Goal: Task Accomplishment & Management: Manage account settings

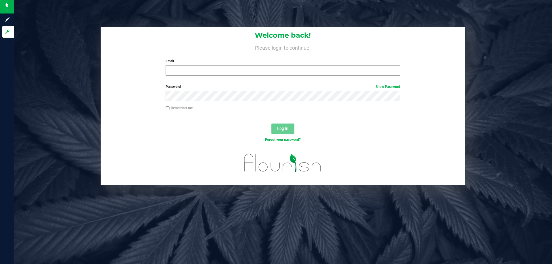
drag, startPoint x: 308, startPoint y: 77, endPoint x: 304, endPoint y: 70, distance: 7.7
click at [305, 73] on div "Welcome back! Please login to continue. Email Required Please format your email…" at bounding box center [283, 53] width 365 height 53
click at [304, 70] on input "Email" at bounding box center [283, 70] width 234 height 10
type input "[EMAIL_ADDRESS][DOMAIN_NAME]"
click at [390, 86] on link "Show Password" at bounding box center [387, 87] width 25 height 4
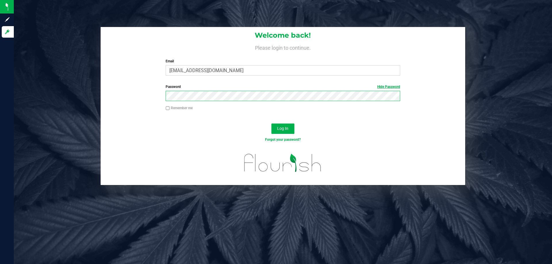
click at [271, 124] on button "Log In" at bounding box center [282, 129] width 23 height 10
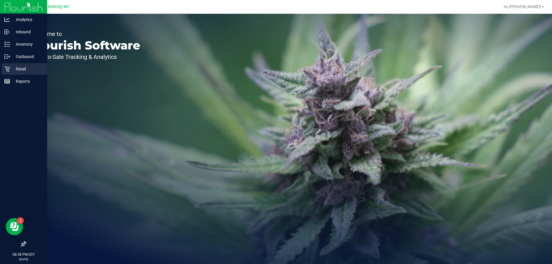
click at [19, 70] on p "Retail" at bounding box center [27, 69] width 34 height 7
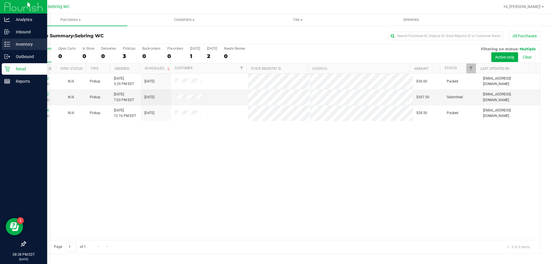
click at [27, 39] on div "Inventory" at bounding box center [24, 44] width 45 height 11
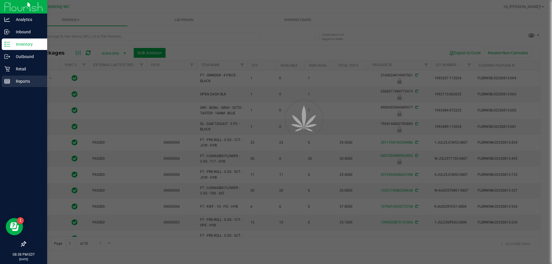
click at [37, 81] on p "Reports" at bounding box center [27, 81] width 34 height 7
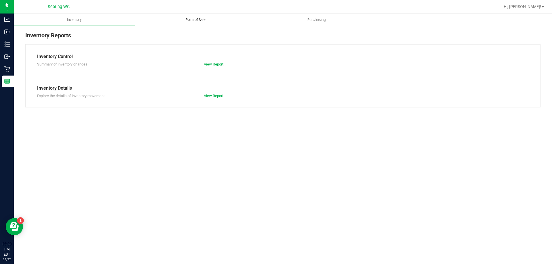
click at [207, 24] on uib-tab-heading "Point of Sale" at bounding box center [195, 19] width 120 height 11
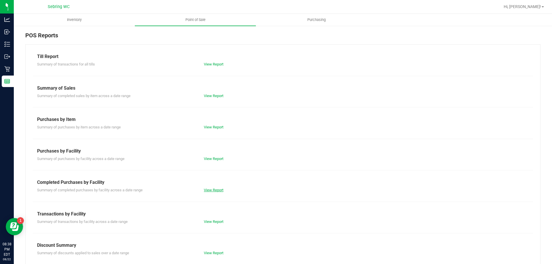
click at [214, 189] on link "View Report" at bounding box center [214, 190] width 20 height 4
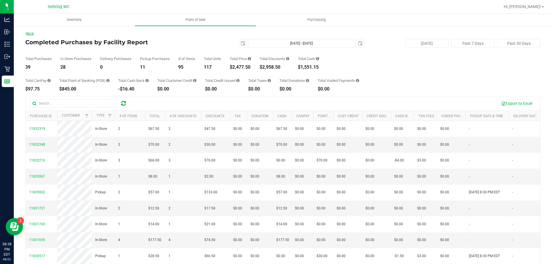
click at [34, 34] on link "Back" at bounding box center [29, 34] width 9 height 4
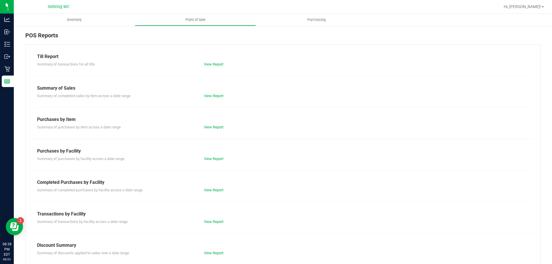
click at [214, 226] on div "Till Report Summary of transactions for all tills View Report Summary of Sales …" at bounding box center [282, 170] width 515 height 252
click at [218, 221] on link "View Report" at bounding box center [214, 222] width 20 height 4
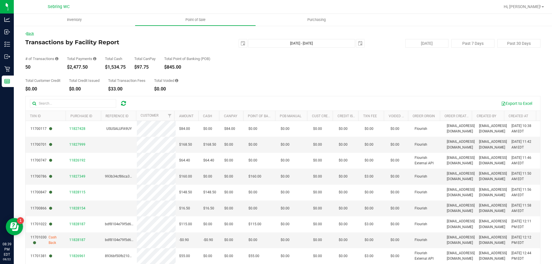
click at [32, 33] on link "Back" at bounding box center [29, 34] width 9 height 4
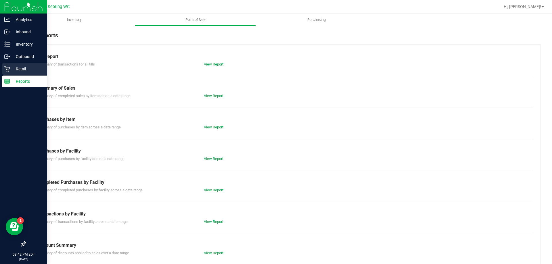
drag, startPoint x: 14, startPoint y: 71, endPoint x: 9, endPoint y: 68, distance: 5.7
click at [12, 71] on div "Analytics Inbound Inventory Outbound Retail Reports 08:42 PM EDT 08/22/2025 08/…" at bounding box center [276, 132] width 552 height 264
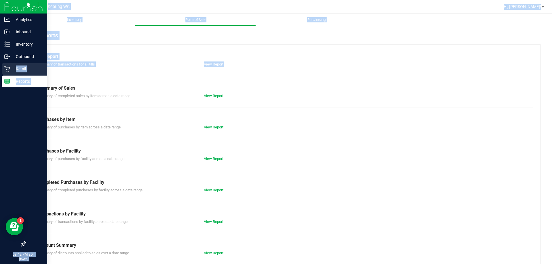
click at [9, 68] on icon at bounding box center [7, 69] width 6 height 6
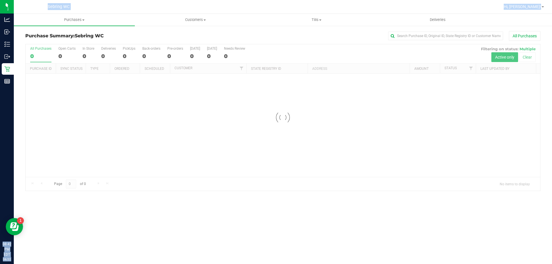
click at [324, 26] on link "Tills Manage tills Reconcile e-payments" at bounding box center [316, 20] width 121 height 12
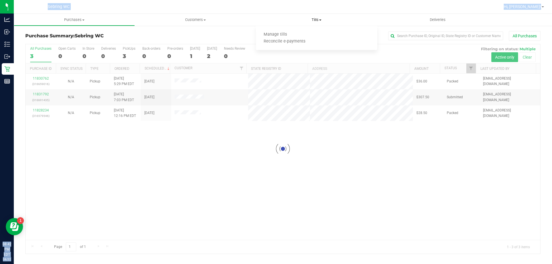
click at [333, 23] on uib-tab-heading "Tills Manage tills Reconcile e-payments" at bounding box center [316, 20] width 121 height 12
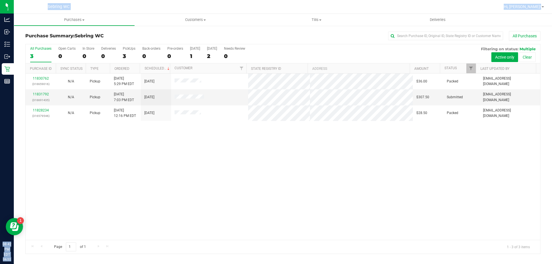
click at [269, 30] on div "Purchase Summary: Sebring WC All Purchases All Purchases 3 Open Carts 0 In Stor…" at bounding box center [283, 142] width 538 height 235
click at [311, 16] on uib-tab-heading "Tills Manage tills Reconcile e-payments" at bounding box center [316, 20] width 121 height 12
click at [311, 15] on uib-tab-heading "Tills Manage tills Reconcile e-payments" at bounding box center [316, 20] width 121 height 12
click at [216, 52] on label "Tomorrow 2" at bounding box center [212, 55] width 10 height 16
click at [0, 0] on input "Tomorrow 2" at bounding box center [0, 0] width 0 height 0
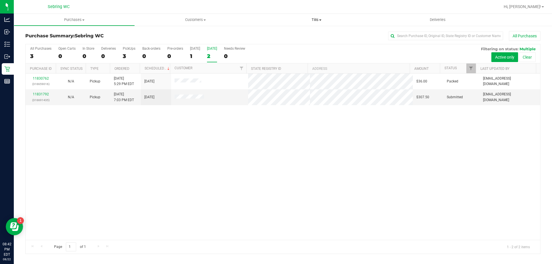
click at [315, 19] on span "Tills" at bounding box center [316, 19] width 121 height 5
click at [300, 41] on span "Reconcile e-payments" at bounding box center [284, 41] width 57 height 5
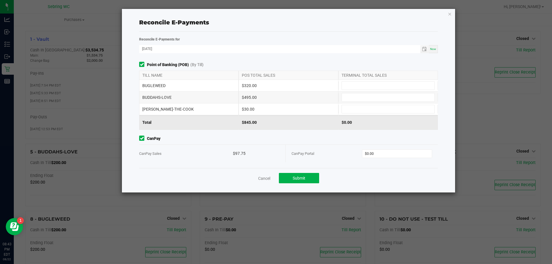
click at [429, 81] on div "BUGLEWEED $320.00" at bounding box center [288, 85] width 299 height 11
click at [429, 82] on input at bounding box center [388, 86] width 93 height 8
type input "$320.00"
click at [387, 92] on div "BUDDAHS-LOVE $495.00" at bounding box center [288, 97] width 299 height 11
click at [387, 93] on span at bounding box center [388, 97] width 93 height 9
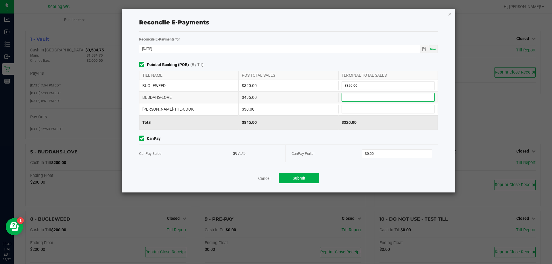
click at [387, 96] on input at bounding box center [388, 97] width 93 height 8
type input "$495.00"
click at [389, 103] on div "BUFORD-THE-COOK $30.00" at bounding box center [288, 108] width 299 height 11
click at [389, 107] on input at bounding box center [388, 109] width 93 height 8
type input "$30.00"
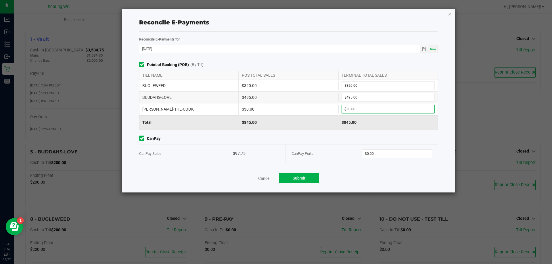
click at [396, 159] on div "CanPay Portal $0.00" at bounding box center [362, 154] width 141 height 18
click at [419, 152] on input "0" at bounding box center [397, 154] width 70 height 8
type input "$97.75"
click at [312, 183] on button "Submit" at bounding box center [299, 178] width 40 height 10
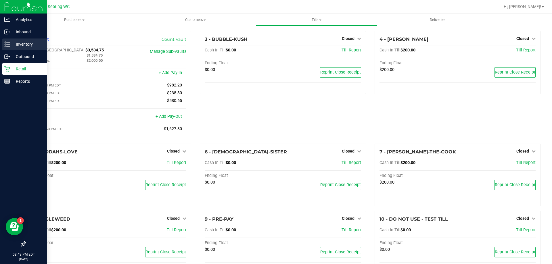
click at [10, 43] on p "Inventory" at bounding box center [27, 44] width 34 height 7
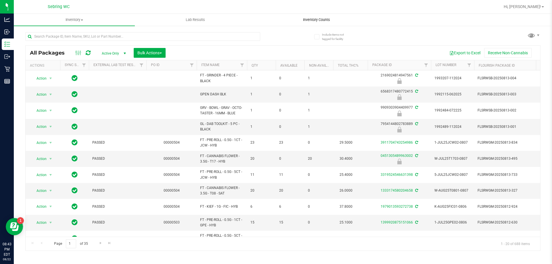
click at [305, 21] on span "Inventory Counts" at bounding box center [316, 19] width 43 height 5
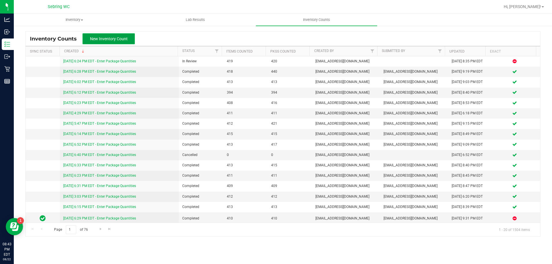
click at [130, 41] on button "New Inventory Count" at bounding box center [109, 38] width 52 height 11
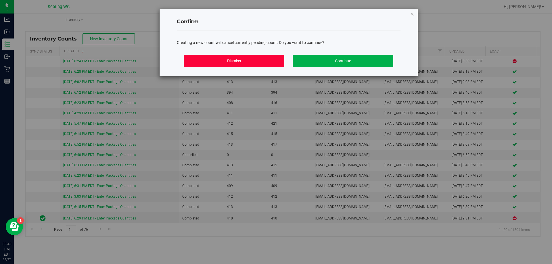
click at [265, 60] on button "Dismiss" at bounding box center [234, 61] width 101 height 12
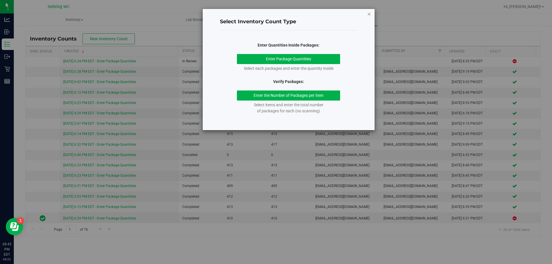
click at [370, 13] on icon "button" at bounding box center [369, 13] width 4 height 7
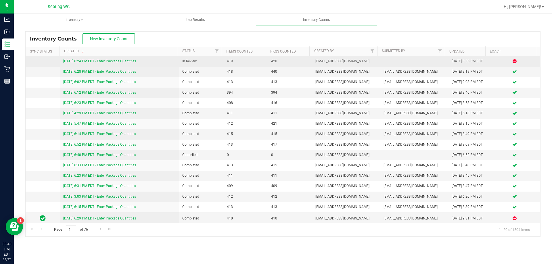
click at [126, 61] on link "8/22/25 6:24 PM EDT - Enter Package Quantities" at bounding box center [99, 61] width 73 height 4
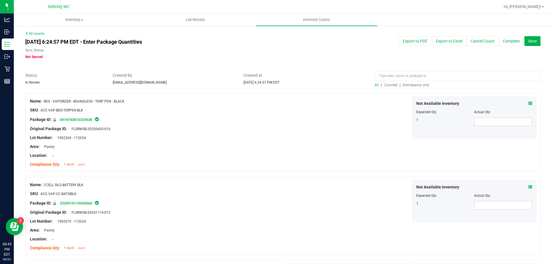
click at [415, 86] on span "Discrepancy only" at bounding box center [416, 85] width 26 height 4
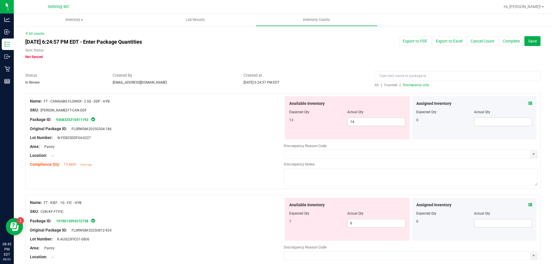
click at [528, 101] on icon at bounding box center [530, 103] width 4 height 4
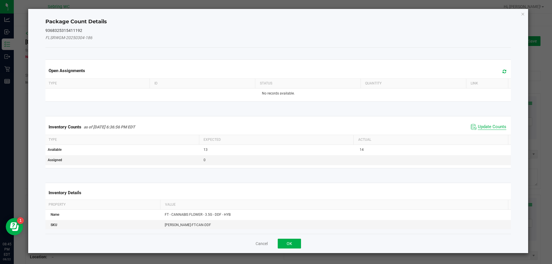
click at [481, 124] on span "Update Counts" at bounding box center [492, 127] width 28 height 6
click at [481, 124] on span "Update Counts" at bounding box center [489, 127] width 37 height 8
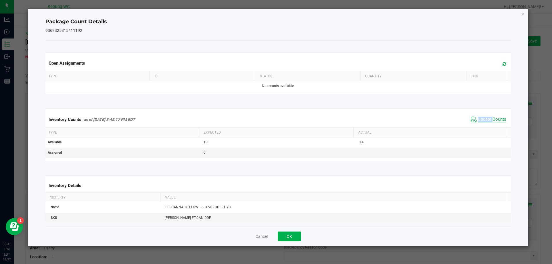
click at [480, 118] on span "Update Counts" at bounding box center [492, 120] width 28 height 6
click at [480, 118] on span "Update Counts" at bounding box center [492, 119] width 28 height 5
click at [265, 237] on button "Cancel" at bounding box center [262, 237] width 12 height 6
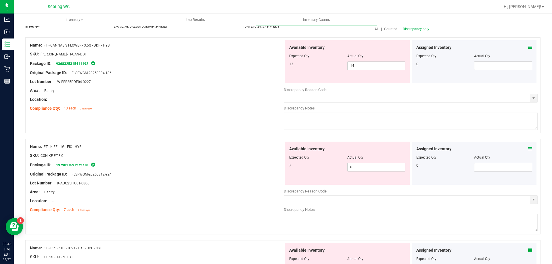
scroll to position [57, 0]
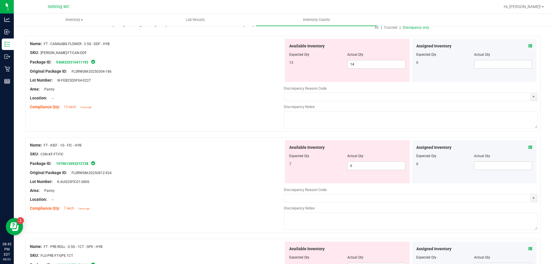
click at [528, 146] on icon at bounding box center [530, 147] width 4 height 4
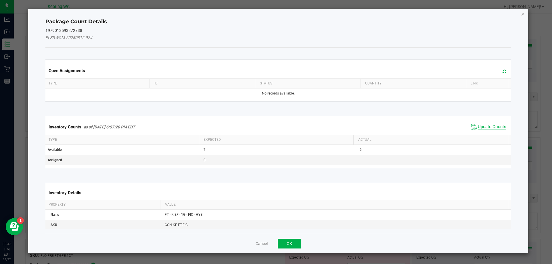
click at [494, 126] on span "Update Counts" at bounding box center [492, 127] width 28 height 6
click at [494, 126] on span "Update Counts" at bounding box center [492, 126] width 28 height 5
click at [494, 126] on div "Inventory Counts as of Aug 22, 2025 6:57:20 PM EDT Update Counts" at bounding box center [278, 126] width 468 height 15
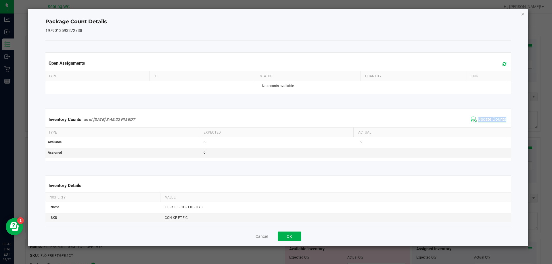
click at [494, 126] on div "Inventory Counts as of Aug 22, 2025 8:45:22 PM EDT Update Counts" at bounding box center [278, 120] width 468 height 16
click at [488, 119] on span "Update Counts" at bounding box center [492, 120] width 28 height 6
drag, startPoint x: 258, startPoint y: 237, endPoint x: 450, endPoint y: 216, distance: 193.5
click at [258, 237] on button "Cancel" at bounding box center [262, 237] width 12 height 6
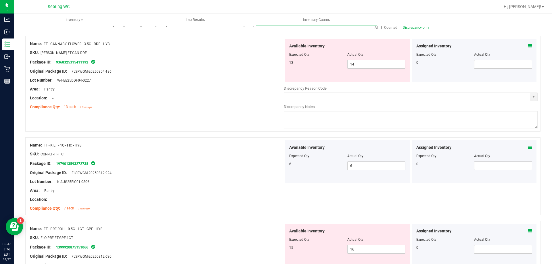
click at [528, 231] on icon at bounding box center [530, 231] width 4 height 4
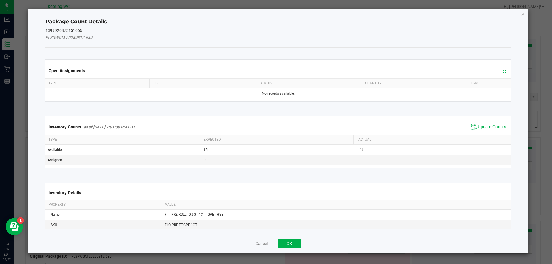
click at [476, 123] on span "Update Counts" at bounding box center [488, 127] width 38 height 9
click at [478, 125] on span "Update Counts" at bounding box center [492, 126] width 28 height 5
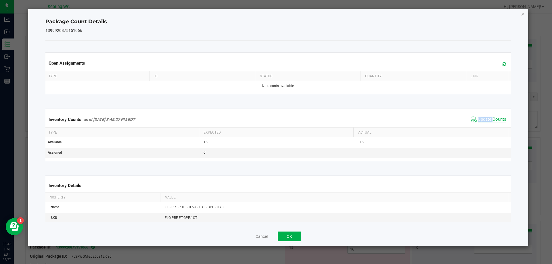
click at [477, 125] on div "Inventory Counts as of Aug 22, 2025 8:45:27 PM EDT Update Counts" at bounding box center [278, 120] width 468 height 16
click at [484, 117] on span "Update Counts" at bounding box center [492, 120] width 28 height 6
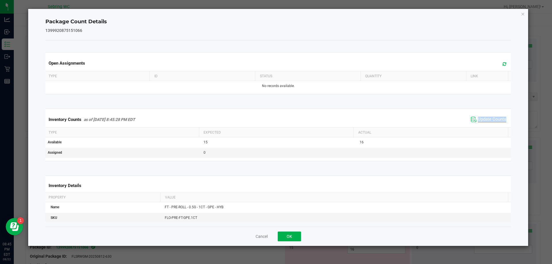
click at [484, 117] on span "Update Counts" at bounding box center [492, 120] width 28 height 6
drag, startPoint x: 260, startPoint y: 234, endPoint x: 264, endPoint y: 233, distance: 4.1
click at [260, 234] on button "Cancel" at bounding box center [262, 237] width 12 height 6
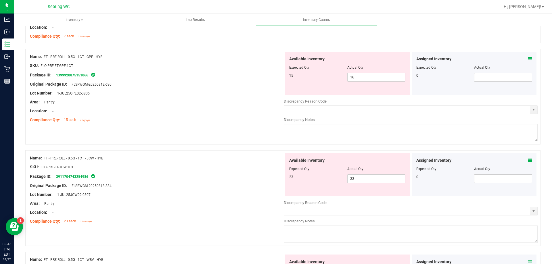
scroll to position [230, 0]
click at [529, 160] on div "Assigned Inventory Expected Qty Actual Qty 0" at bounding box center [474, 174] width 125 height 43
click at [528, 160] on icon at bounding box center [530, 160] width 4 height 4
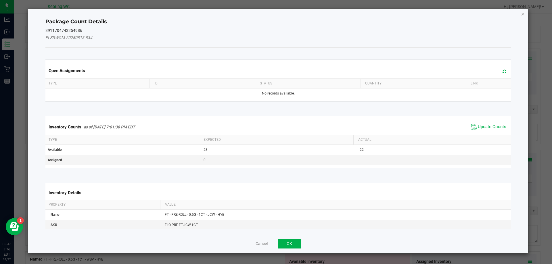
click at [499, 130] on span "Update Counts" at bounding box center [492, 127] width 28 height 6
click at [494, 130] on kendo-grid "Inventory Counts as of Aug 22, 2025 7:01:38 PM EDT Update Counts Type Expected …" at bounding box center [278, 142] width 474 height 52
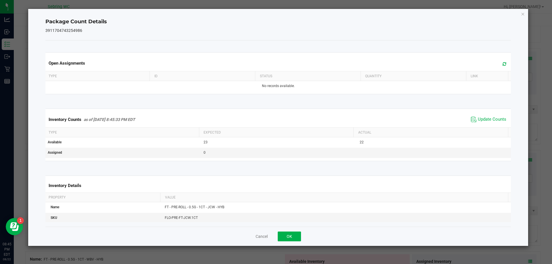
click at [494, 130] on th "Actual" at bounding box center [430, 133] width 155 height 10
click at [490, 118] on span "Update Counts" at bounding box center [492, 120] width 28 height 6
drag, startPoint x: 265, startPoint y: 239, endPoint x: 268, endPoint y: 237, distance: 3.2
click at [265, 239] on button "Cancel" at bounding box center [262, 237] width 12 height 6
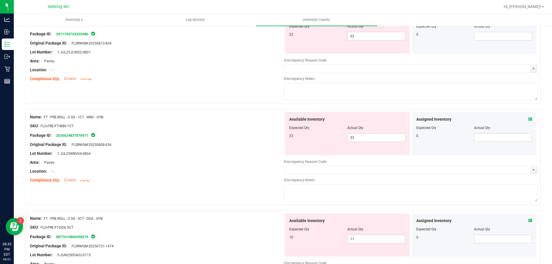
scroll to position [374, 0]
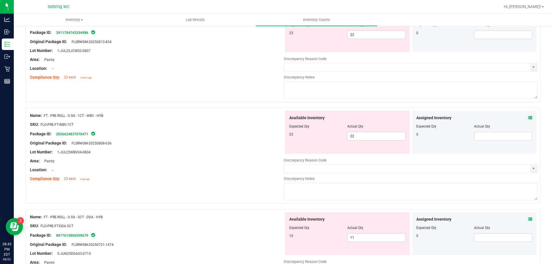
click at [523, 118] on div "Assigned Inventory" at bounding box center [474, 118] width 116 height 6
click at [528, 115] on span at bounding box center [530, 118] width 4 height 6
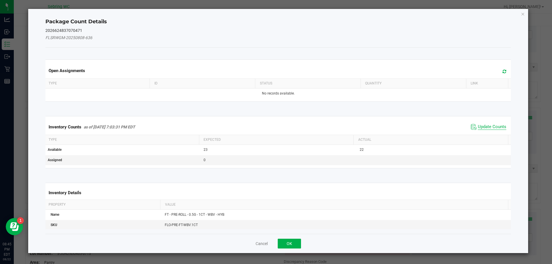
click at [483, 125] on span "Update Counts" at bounding box center [492, 127] width 28 height 6
click at [483, 125] on div "Inventory Counts as of Aug 22, 2025 7:03:31 PM EDT Update Counts" at bounding box center [278, 127] width 468 height 16
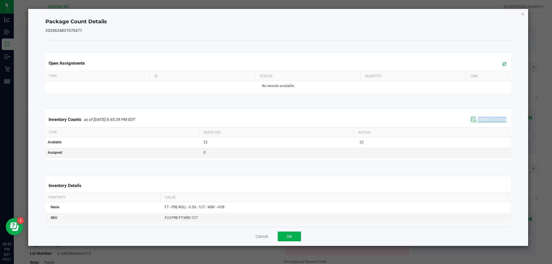
click at [483, 125] on div "Inventory Counts as of Aug 22, 2025 8:45:39 PM EDT Update Counts" at bounding box center [278, 120] width 468 height 16
click at [482, 120] on span "Update Counts" at bounding box center [492, 120] width 28 height 6
click at [259, 233] on div "Cancel OK" at bounding box center [278, 236] width 466 height 19
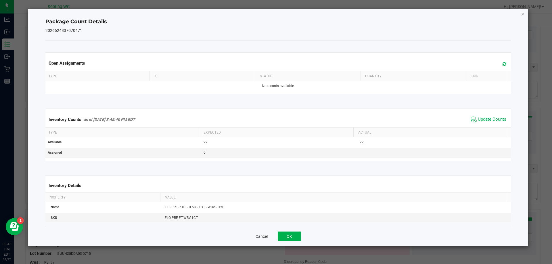
click at [260, 234] on button "Cancel" at bounding box center [262, 237] width 12 height 6
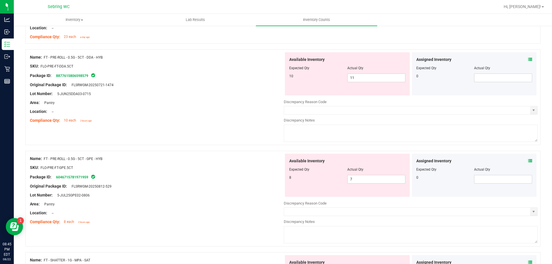
scroll to position [489, 0]
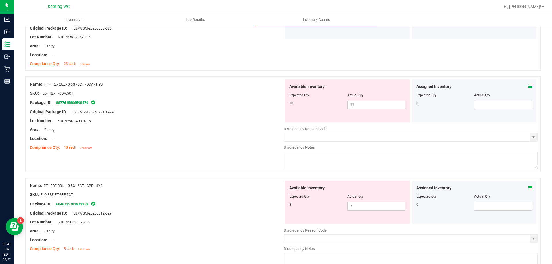
click at [528, 85] on icon at bounding box center [530, 87] width 4 height 4
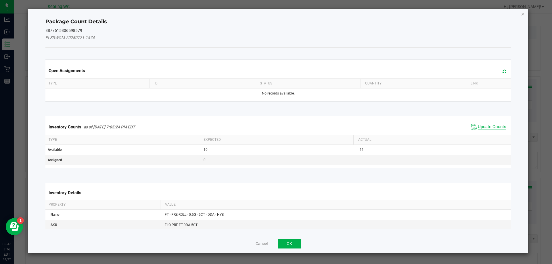
click at [478, 124] on span "Update Counts" at bounding box center [492, 127] width 28 height 6
click at [478, 124] on span "Update Counts" at bounding box center [492, 126] width 28 height 5
click at [478, 124] on div "Inventory Counts as of Aug 22, 2025 7:05:24 PM EDT Update Counts" at bounding box center [278, 126] width 468 height 15
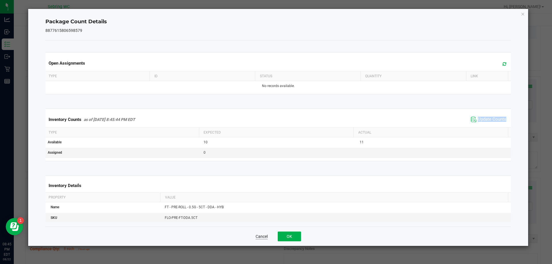
click at [266, 236] on button "Cancel" at bounding box center [262, 237] width 12 height 6
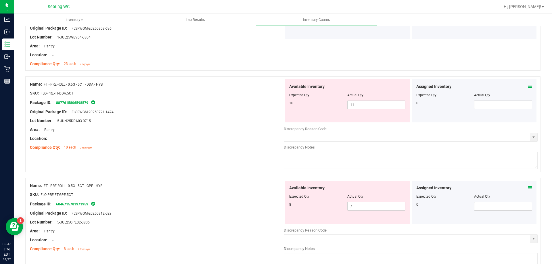
click at [528, 190] on icon at bounding box center [530, 188] width 4 height 4
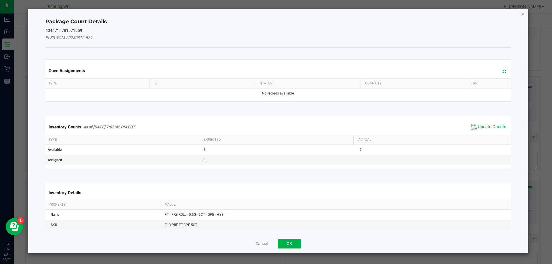
click at [488, 130] on span "Update Counts" at bounding box center [488, 127] width 38 height 9
click at [488, 129] on kendo-grid "Inventory Counts as of Aug 22, 2025 7:05:42 PM EDT Update Counts Type Expected …" at bounding box center [278, 142] width 474 height 52
click at [488, 135] on th "Actual" at bounding box center [430, 140] width 155 height 10
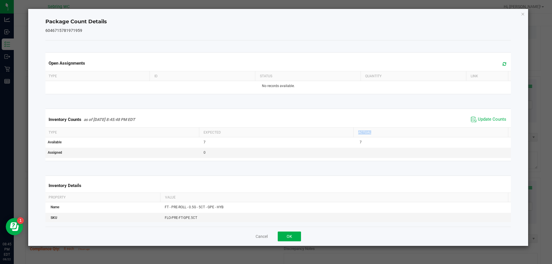
click at [488, 129] on th "Actual" at bounding box center [430, 133] width 155 height 10
drag, startPoint x: 261, startPoint y: 237, endPoint x: 280, endPoint y: 233, distance: 19.1
click at [261, 237] on button "Cancel" at bounding box center [262, 237] width 12 height 6
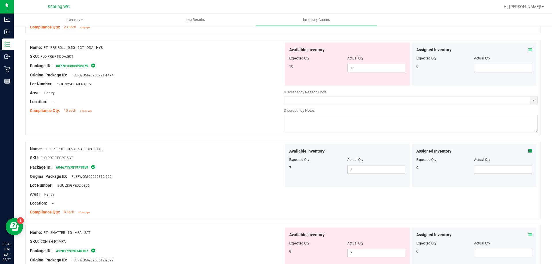
scroll to position [604, 0]
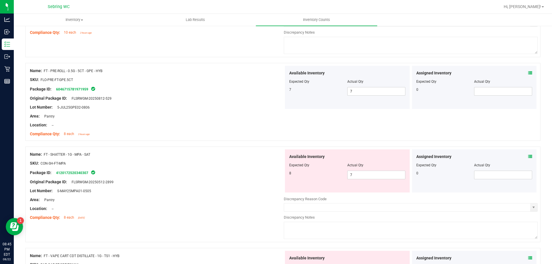
click at [528, 155] on icon at bounding box center [530, 157] width 4 height 4
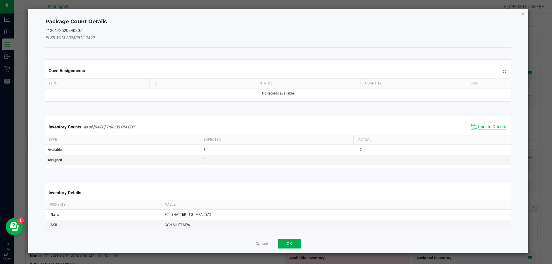
click at [492, 132] on div "Inventory Counts as of Aug 22, 2025 7:08:35 PM EDT Update Counts" at bounding box center [278, 127] width 468 height 16
click at [490, 127] on span "Update Counts" at bounding box center [492, 127] width 28 height 6
click at [490, 127] on span "Update Counts" at bounding box center [492, 126] width 28 height 5
click at [490, 127] on div "Inventory Counts as of Aug 22, 2025 7:08:35 PM EDT Update Counts" at bounding box center [278, 126] width 468 height 15
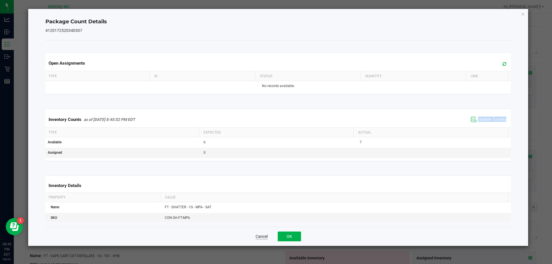
click at [261, 238] on button "Cancel" at bounding box center [262, 237] width 12 height 6
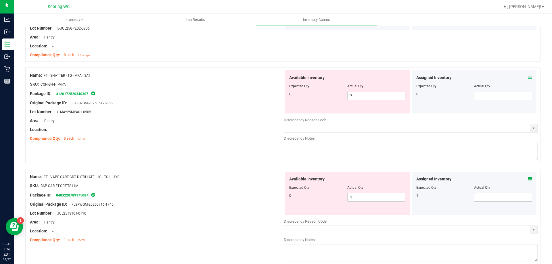
scroll to position [690, 0]
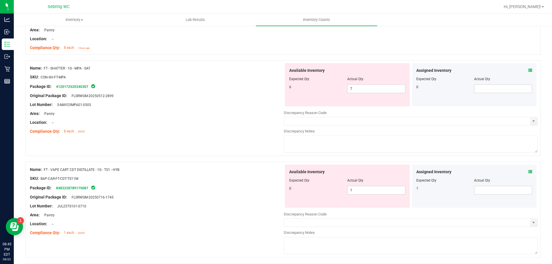
click at [528, 172] on icon at bounding box center [530, 172] width 4 height 4
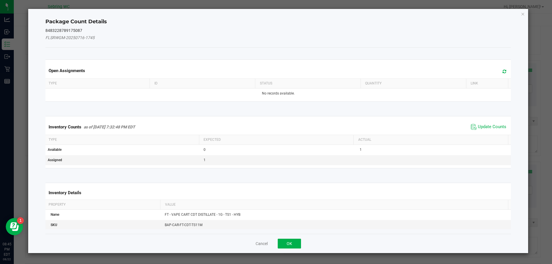
click at [483, 121] on div "Inventory Counts as of Aug 22, 2025 7:32:48 PM EDT Update Counts" at bounding box center [278, 127] width 468 height 16
click at [483, 126] on span "Update Counts" at bounding box center [492, 127] width 28 height 6
click at [483, 126] on div "Inventory Counts as of Aug 22, 2025 7:32:48 PM EDT Update Counts" at bounding box center [278, 126] width 468 height 15
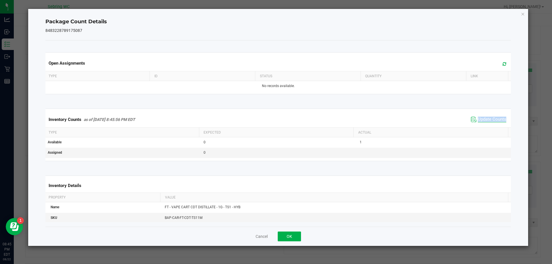
click at [483, 126] on div "Inventory Counts as of Aug 22, 2025 8:45:56 PM EDT Update Counts" at bounding box center [278, 120] width 468 height 16
click at [479, 120] on span "Update Counts" at bounding box center [492, 120] width 28 height 6
click at [479, 120] on span "Update Counts" at bounding box center [492, 119] width 28 height 5
click at [256, 235] on button "Cancel" at bounding box center [262, 237] width 12 height 6
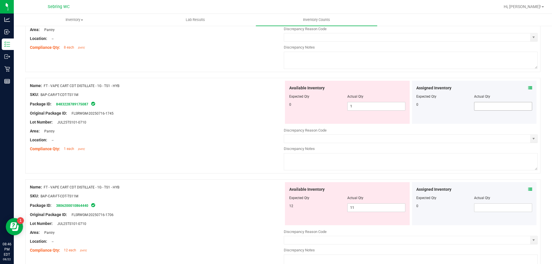
scroll to position [776, 0]
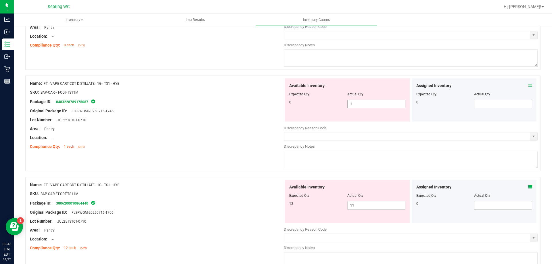
click at [388, 105] on span "1 1" at bounding box center [376, 104] width 58 height 9
click at [388, 105] on input "1" at bounding box center [376, 104] width 57 height 8
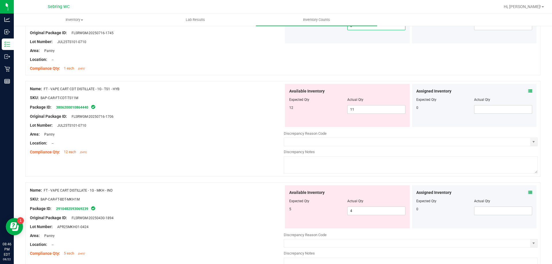
scroll to position [862, 0]
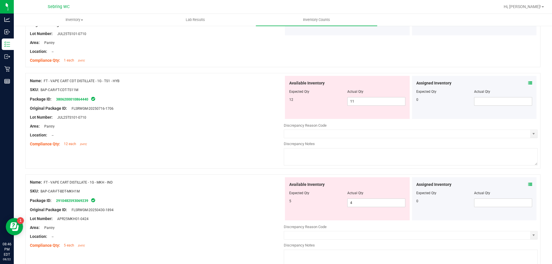
click at [528, 83] on icon at bounding box center [530, 83] width 4 height 4
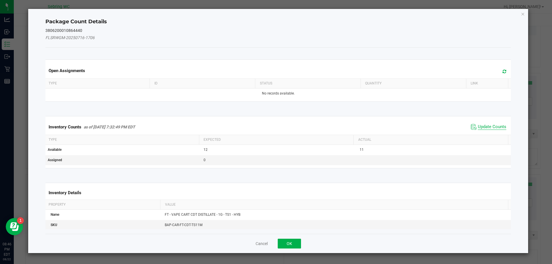
click at [487, 127] on span "Update Counts" at bounding box center [492, 127] width 28 height 6
click at [487, 126] on span "Update Counts" at bounding box center [492, 126] width 28 height 5
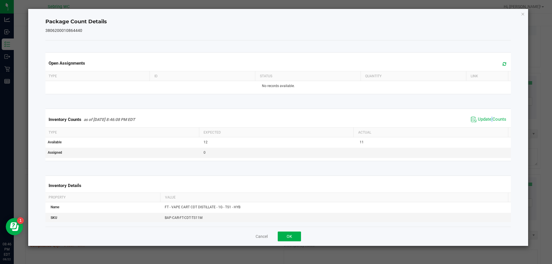
click at [487, 126] on div "Inventory Counts as of Aug 22, 2025 8:46:08 PM EDT Update Counts" at bounding box center [278, 120] width 468 height 16
click at [482, 117] on span "Update Counts" at bounding box center [492, 120] width 28 height 6
click at [482, 117] on span "Update Counts" at bounding box center [492, 119] width 28 height 5
click at [266, 240] on div "Cancel OK" at bounding box center [278, 236] width 466 height 19
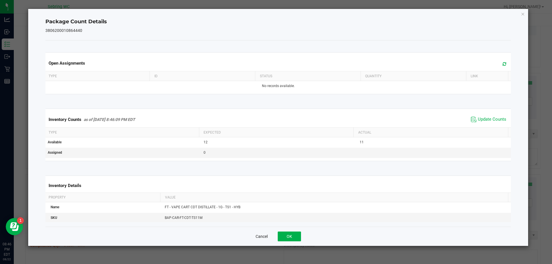
drag, startPoint x: 266, startPoint y: 238, endPoint x: 287, endPoint y: 221, distance: 27.3
click at [268, 237] on div "Cancel OK" at bounding box center [278, 236] width 466 height 19
click at [261, 237] on button "Cancel" at bounding box center [262, 237] width 12 height 6
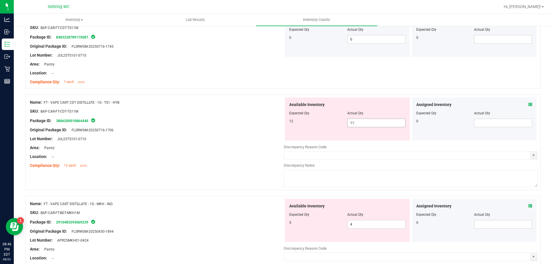
scroll to position [805, 0]
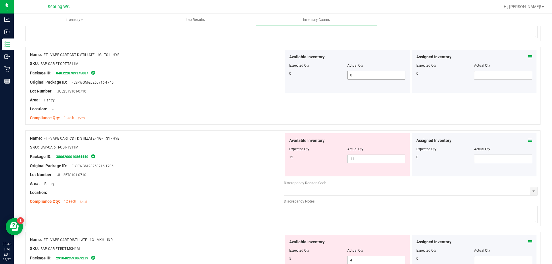
click at [361, 74] on span "0 0" at bounding box center [376, 75] width 58 height 9
click at [361, 74] on input "0" at bounding box center [376, 75] width 57 height 8
type input "1"
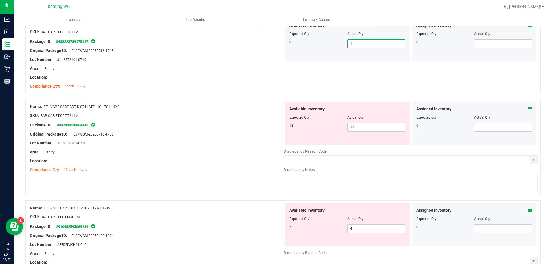
scroll to position [891, 0]
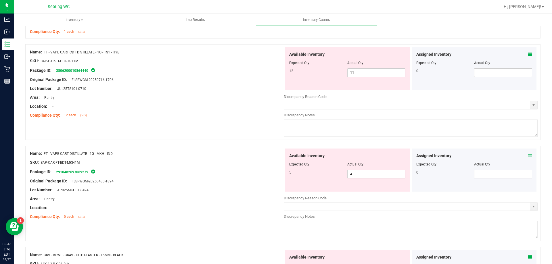
type input "1"
drag, startPoint x: 527, startPoint y: 154, endPoint x: 524, endPoint y: 152, distance: 3.1
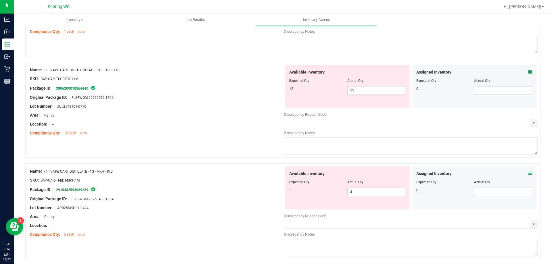
click at [528, 171] on span at bounding box center [530, 174] width 4 height 6
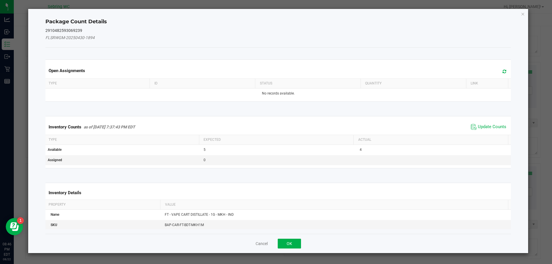
click at [490, 130] on span "Update Counts" at bounding box center [492, 127] width 28 height 6
click at [490, 130] on kendo-grid "Inventory Counts as of Aug 22, 2025 7:37:43 PM EDT Update Counts Type Expected …" at bounding box center [278, 142] width 474 height 52
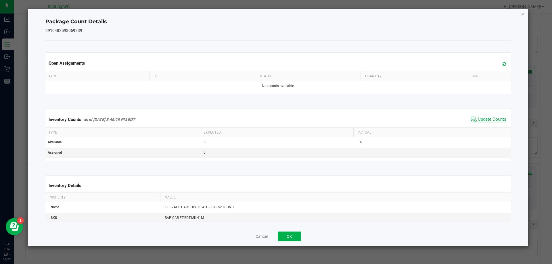
drag, startPoint x: 490, startPoint y: 130, endPoint x: 487, endPoint y: 122, distance: 8.0
click at [490, 130] on th "Actual" at bounding box center [430, 133] width 155 height 10
click at [486, 119] on span "Update Counts" at bounding box center [492, 120] width 28 height 6
click at [486, 119] on span "Update Counts" at bounding box center [492, 119] width 28 height 5
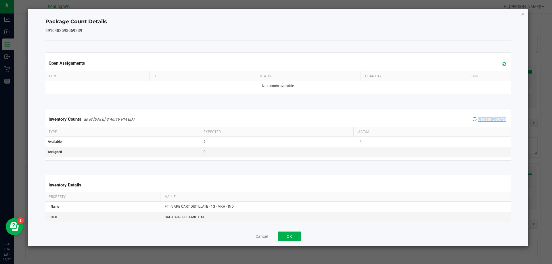
click at [486, 119] on span "Update Counts" at bounding box center [492, 119] width 28 height 5
click at [262, 235] on button "Cancel" at bounding box center [262, 237] width 12 height 6
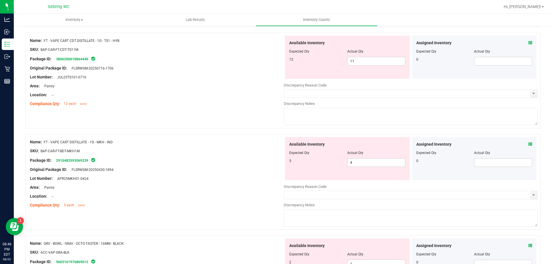
scroll to position [1006, 0]
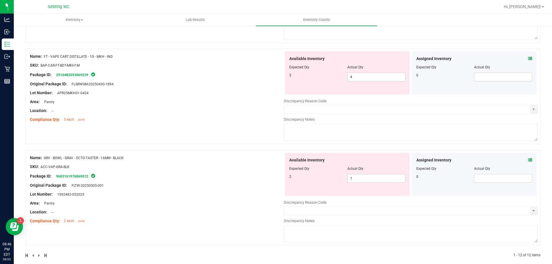
click at [530, 160] on div "Assigned Inventory Expected Qty Actual Qty 0" at bounding box center [474, 174] width 125 height 43
click at [528, 159] on icon at bounding box center [530, 160] width 4 height 4
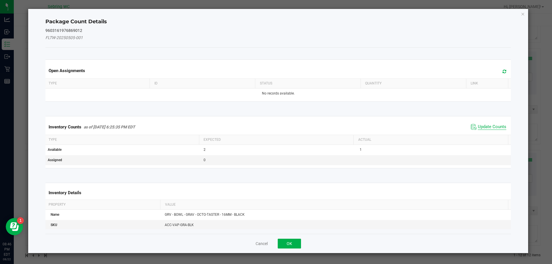
click at [478, 129] on span "Update Counts" at bounding box center [492, 127] width 28 height 6
click at [475, 129] on kendo-grid "Inventory Counts as of Aug 22, 2025 6:25:35 PM EDT Update Counts Type Expected …" at bounding box center [278, 142] width 474 height 52
click at [475, 127] on div "Inventory Counts as of Aug 22, 2025 6:25:35 PM EDT Update Counts" at bounding box center [278, 126] width 468 height 15
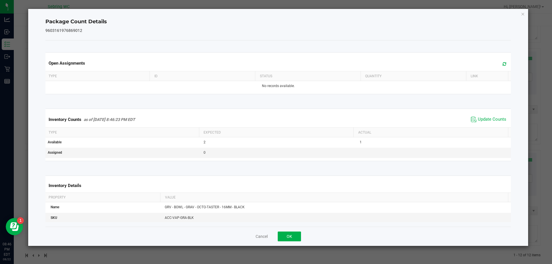
click at [474, 124] on span "Update Counts" at bounding box center [488, 119] width 38 height 9
click at [474, 124] on div "Inventory Counts as of Aug 22, 2025 8:46:23 PM EDT Update Counts" at bounding box center [278, 119] width 468 height 15
click at [272, 239] on div "Cancel OK" at bounding box center [278, 236] width 466 height 19
click at [264, 233] on div "Cancel OK" at bounding box center [278, 236] width 466 height 19
click at [264, 235] on button "Cancel" at bounding box center [262, 237] width 12 height 6
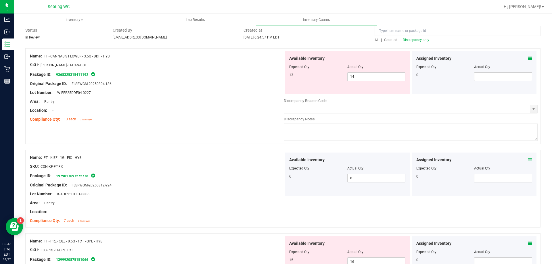
scroll to position [0, 0]
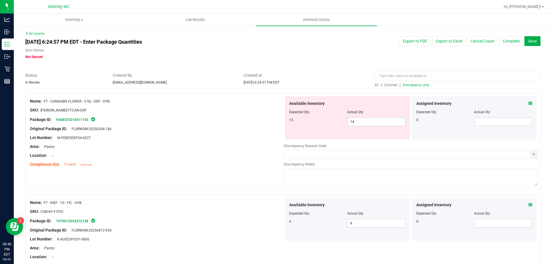
click at [404, 83] on span "Discrepancy only" at bounding box center [416, 85] width 26 height 4
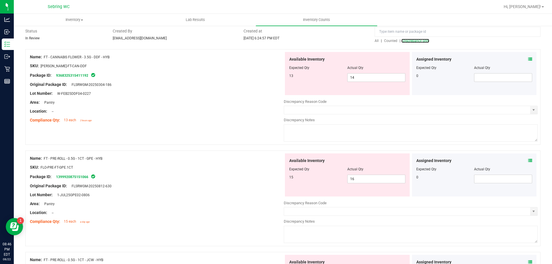
scroll to position [29, 0]
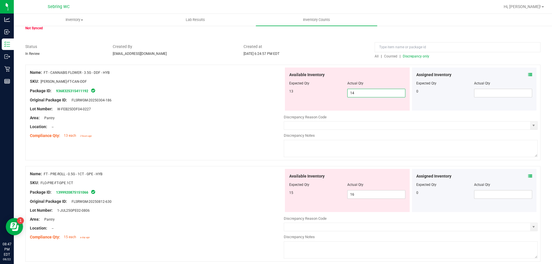
click at [379, 89] on span "14 14" at bounding box center [376, 93] width 58 height 9
click at [379, 89] on input "14" at bounding box center [376, 93] width 57 height 8
type input "13"
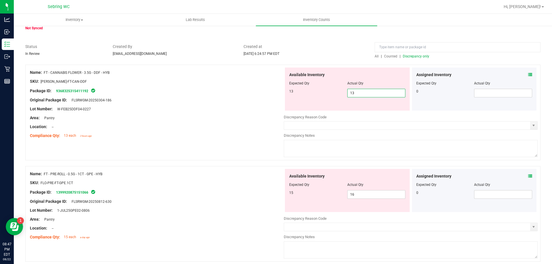
click at [213, 196] on div "Name: FT - PRE-ROLL - 0.5G - 1CT - GPE - HYB SKU: FLO-PRE-FT-GPE.1CT Package ID…" at bounding box center [157, 205] width 254 height 73
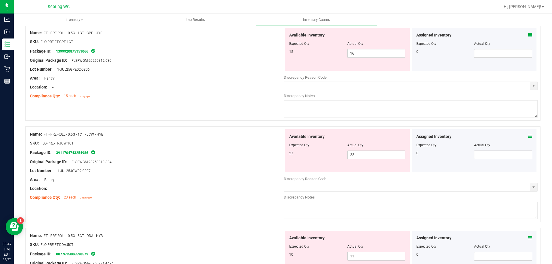
scroll to position [144, 0]
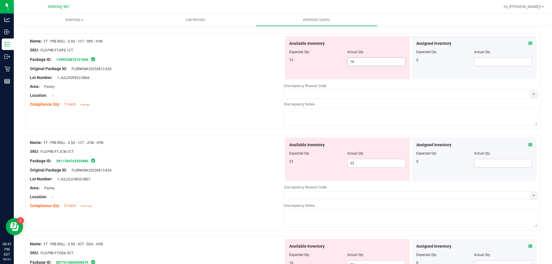
click at [379, 64] on span "16 16" at bounding box center [376, 61] width 58 height 9
click at [379, 64] on input "16" at bounding box center [376, 62] width 57 height 8
click at [528, 43] on icon at bounding box center [530, 43] width 4 height 4
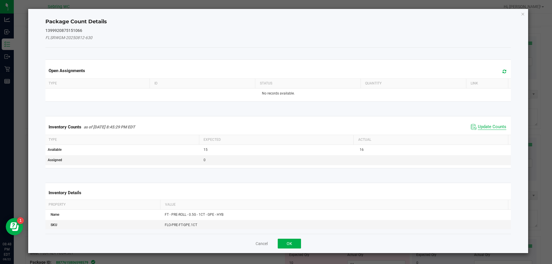
click at [488, 128] on span "Update Counts" at bounding box center [492, 127] width 28 height 6
click at [487, 129] on span "Update Counts" at bounding box center [492, 126] width 28 height 5
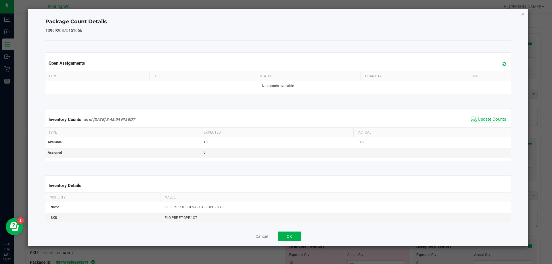
click at [488, 121] on span "Update Counts" at bounding box center [492, 120] width 28 height 6
click at [488, 121] on span "Update Counts" at bounding box center [492, 119] width 28 height 5
click at [265, 235] on button "Cancel" at bounding box center [262, 237] width 12 height 6
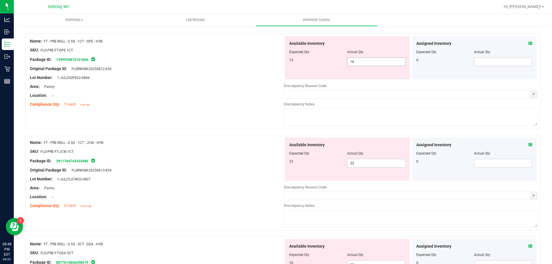
click at [360, 63] on span "16 16" at bounding box center [376, 61] width 58 height 9
click at [0, 0] on input "16" at bounding box center [0, 0] width 0 height 0
type input "15"
click at [354, 165] on div "Available Inventory Expected Qty Actual Qty 23 22 22" at bounding box center [411, 183] width 254 height 91
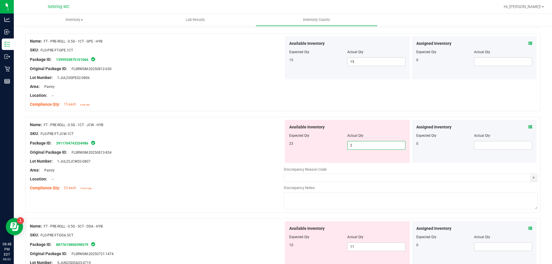
type input "23"
click at [220, 196] on div "Name: FT - PRE-ROLL - 0.5G - 1CT - JCW - HYB SKU: FLO-PRE-FT-JCW.1CT Package ID…" at bounding box center [282, 167] width 515 height 101
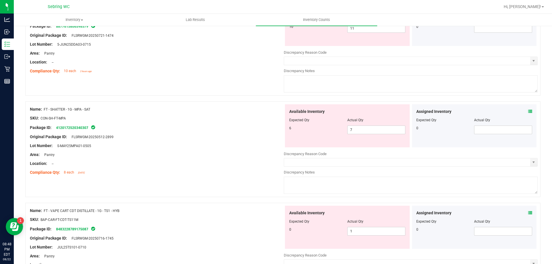
scroll to position [345, 0]
click at [528, 111] on icon at bounding box center [530, 111] width 4 height 4
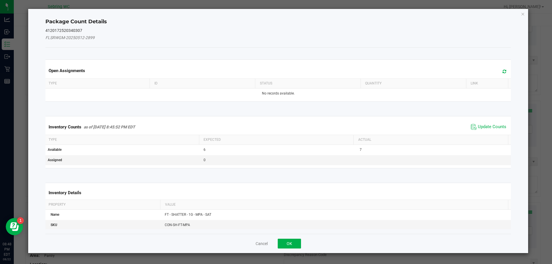
click at [489, 131] on span "Update Counts" at bounding box center [488, 127] width 38 height 9
click at [487, 126] on div "Inventory Counts as of Aug 22, 2025 8:45:52 PM EDT Update Counts" at bounding box center [278, 126] width 468 height 15
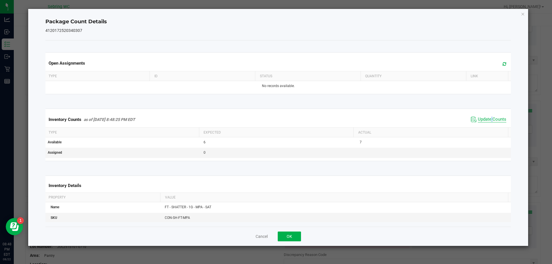
click at [487, 126] on div "Inventory Counts as of Aug 22, 2025 8:48:25 PM EDT Update Counts" at bounding box center [278, 120] width 468 height 16
click at [484, 117] on span "Update Counts" at bounding box center [492, 120] width 28 height 6
click at [484, 117] on span "Update Counts" at bounding box center [492, 119] width 28 height 5
click at [258, 238] on button "Cancel" at bounding box center [262, 237] width 12 height 6
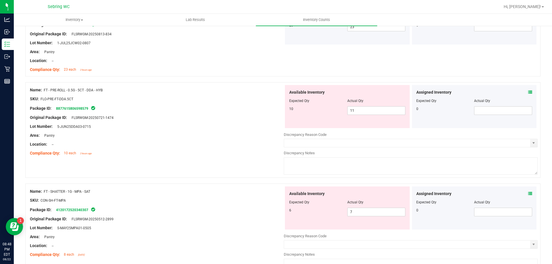
scroll to position [259, 0]
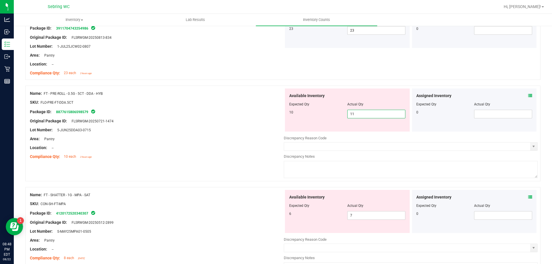
click at [364, 112] on span "11 11" at bounding box center [376, 114] width 58 height 9
click at [364, 112] on input "11" at bounding box center [376, 114] width 57 height 8
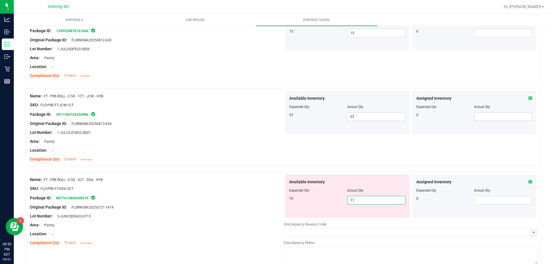
scroll to position [0, 0]
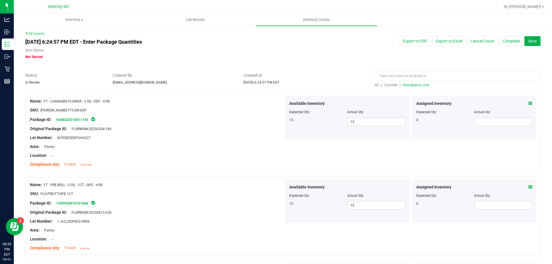
click at [417, 82] on div at bounding box center [458, 77] width 166 height 10
click at [417, 85] on span "Discrepancy only" at bounding box center [416, 85] width 26 height 4
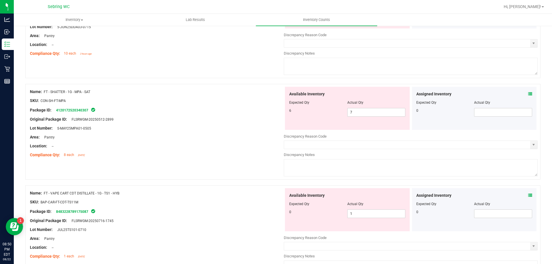
scroll to position [144, 0]
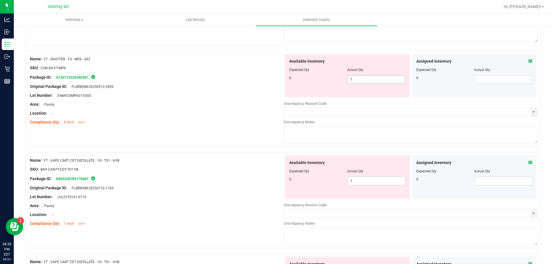
click at [363, 78] on span "7 7" at bounding box center [376, 79] width 58 height 9
click at [363, 78] on input "7" at bounding box center [376, 80] width 57 height 8
type input "6"
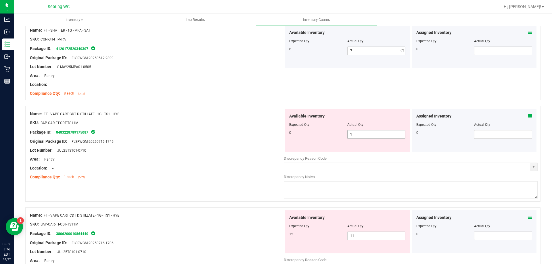
type input "6"
click at [360, 155] on div "Available Inventory Expected Qty Actual Qty 0 1 1" at bounding box center [411, 154] width 254 height 91
click at [359, 156] on div "Discrepancy Reason Code" at bounding box center [411, 159] width 254 height 6
click at [357, 137] on span "1 1" at bounding box center [376, 134] width 58 height 9
click at [357, 137] on input "1" at bounding box center [376, 135] width 57 height 8
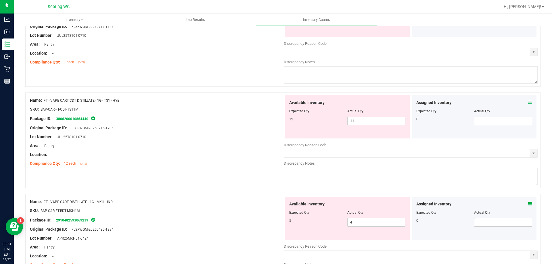
scroll to position [259, 0]
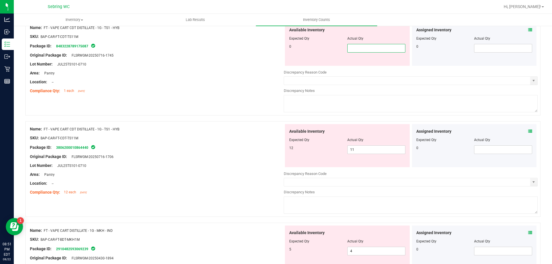
type input "0"
click at [373, 149] on div "Available Inventory Expected Qty Actual Qty 12 11 11" at bounding box center [411, 169] width 254 height 91
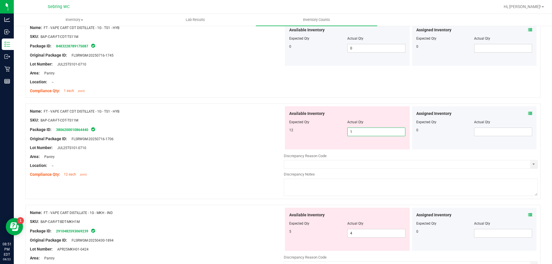
type input "12"
click at [213, 123] on div "SKU: BAP-CAR-FT-CDT-TS11M" at bounding box center [157, 120] width 254 height 6
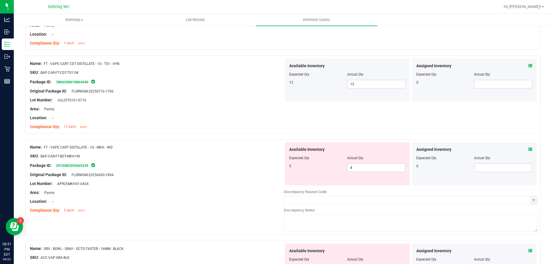
scroll to position [345, 0]
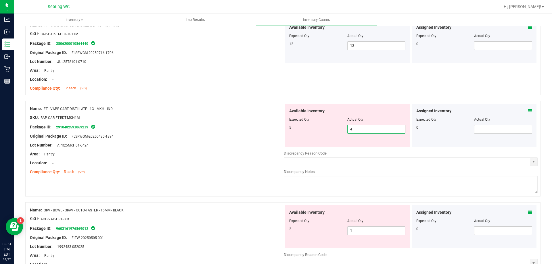
click at [368, 129] on span "4 4" at bounding box center [376, 129] width 58 height 9
click at [368, 129] on input "4" at bounding box center [376, 129] width 57 height 8
type input "5"
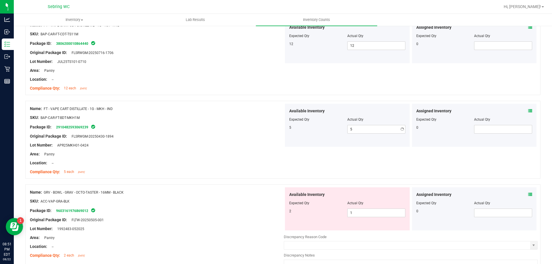
click at [273, 134] on div "Original Package ID: FLSRWGM-20250430-1894" at bounding box center [157, 136] width 254 height 6
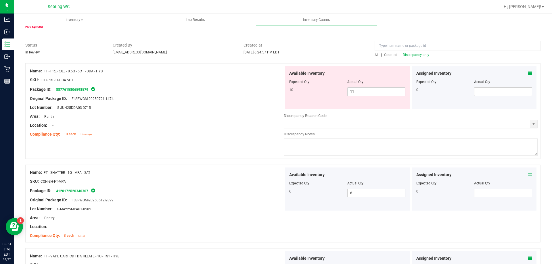
scroll to position [0, 0]
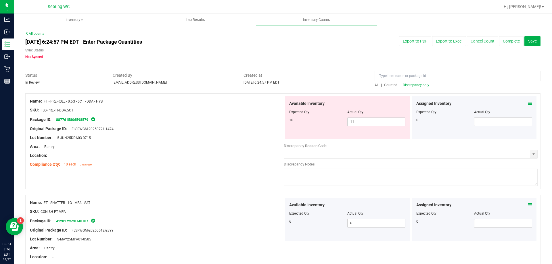
click at [424, 87] on span "Discrepancy only" at bounding box center [416, 85] width 26 height 4
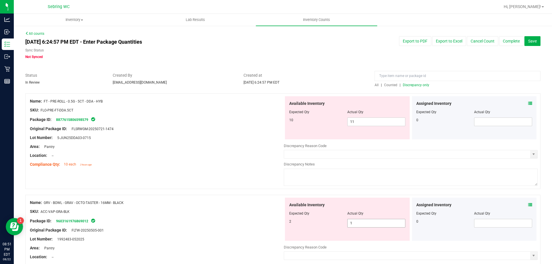
drag, startPoint x: 355, startPoint y: 232, endPoint x: 357, endPoint y: 221, distance: 11.8
click at [355, 229] on div "Available Inventory Expected Qty Actual Qty 2 1 1" at bounding box center [347, 219] width 125 height 43
click at [357, 221] on span "1 1" at bounding box center [376, 223] width 58 height 9
click at [357, 221] on input "1" at bounding box center [376, 223] width 57 height 8
type input "2"
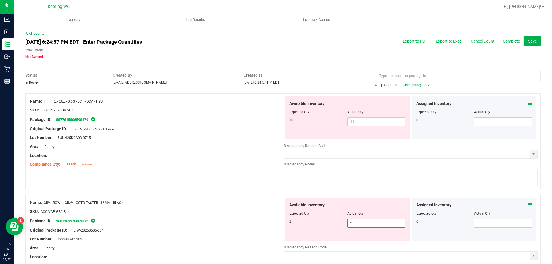
click at [357, 221] on input "2" at bounding box center [376, 223] width 57 height 8
type input "2"
click at [367, 211] on div "Actual Qty" at bounding box center [376, 213] width 58 height 5
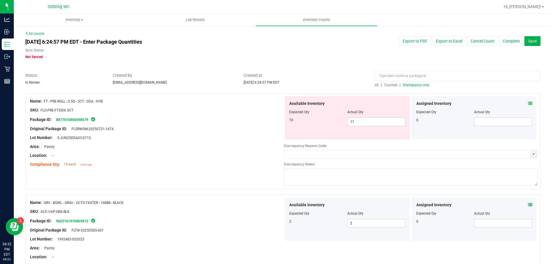
click at [418, 87] on span "Discrepancy only" at bounding box center [416, 85] width 26 height 4
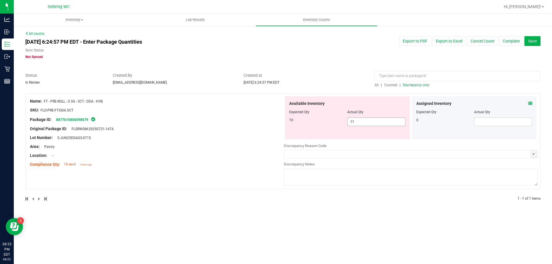
click at [403, 122] on span "11 11" at bounding box center [376, 122] width 58 height 9
click at [355, 154] on input "text" at bounding box center [407, 154] width 246 height 8
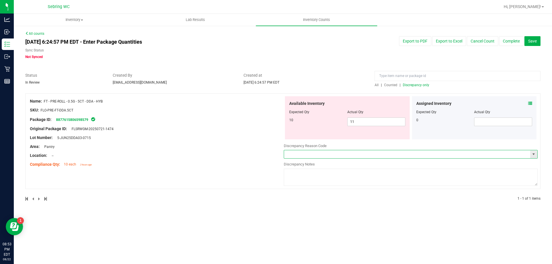
click at [534, 153] on span "select" at bounding box center [533, 154] width 5 height 5
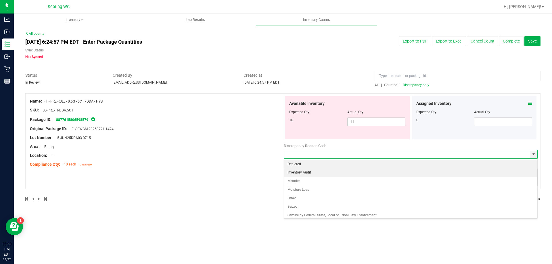
click at [403, 170] on li "Inventory Audit" at bounding box center [410, 172] width 253 height 9
type input "Inventory Audit"
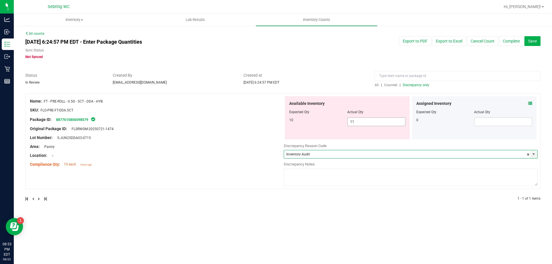
click at [385, 124] on span "11 11" at bounding box center [376, 122] width 58 height 9
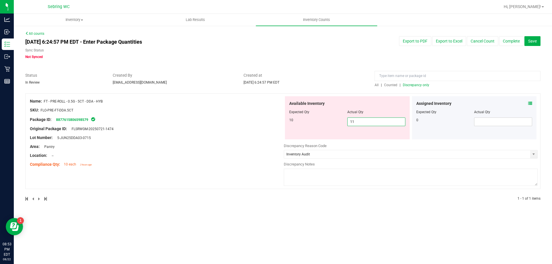
click at [362, 178] on textarea at bounding box center [411, 177] width 254 height 17
click at [286, 174] on textarea "Allocation error" at bounding box center [411, 177] width 254 height 17
click at [309, 176] on textarea "Allocation error" at bounding box center [411, 177] width 254 height 17
click at [311, 176] on textarea "Allocation error" at bounding box center [411, 177] width 254 height 17
click at [324, 173] on textarea "Allocation error" at bounding box center [411, 177] width 254 height 17
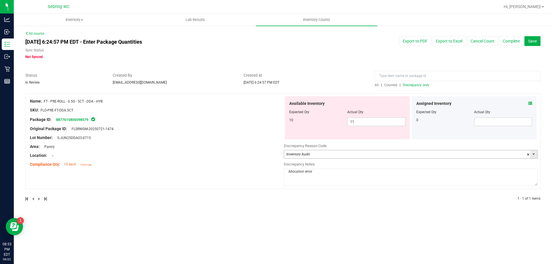
click at [375, 151] on input "Inventory Audit" at bounding box center [407, 154] width 246 height 8
click at [465, 181] on textarea "Allocation error" at bounding box center [411, 177] width 254 height 17
click at [389, 152] on input "Inventory Audit" at bounding box center [407, 154] width 246 height 8
click at [536, 156] on span "select" at bounding box center [533, 154] width 7 height 8
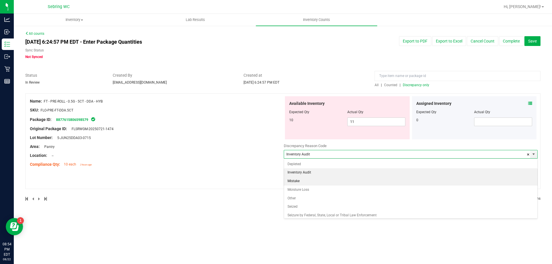
scroll to position [11, 0]
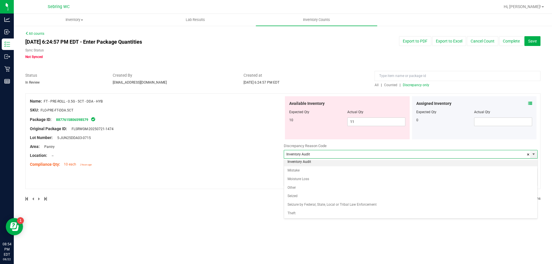
click at [198, 170] on div "Name: FT - PRE-ROLL - 0.5G - 5CT - DDA - HYB SKU: FLO-PRE-FT-DDA.5CT Package ID…" at bounding box center [282, 141] width 515 height 96
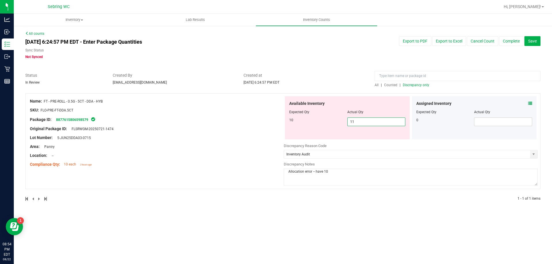
click at [358, 123] on span "11 11" at bounding box center [376, 122] width 58 height 9
click at [336, 170] on textarea "Allocation error -- have 10" at bounding box center [411, 177] width 254 height 17
type textarea "Allocation error +1"
click at [509, 50] on div "Aug 22, 2025 6:24:57 PM EDT - Enter Package Quantities Sync Status Not Synced E…" at bounding box center [283, 47] width 524 height 23
click at [509, 36] on button "Complete" at bounding box center [511, 41] width 24 height 10
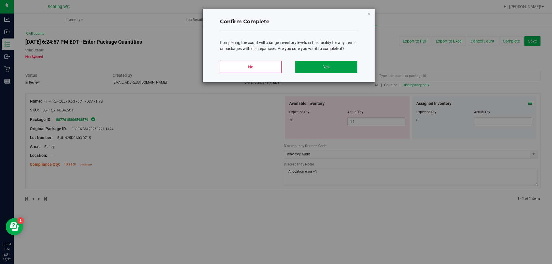
click at [339, 67] on button "Yes" at bounding box center [326, 67] width 62 height 12
